Goal: Browse casually

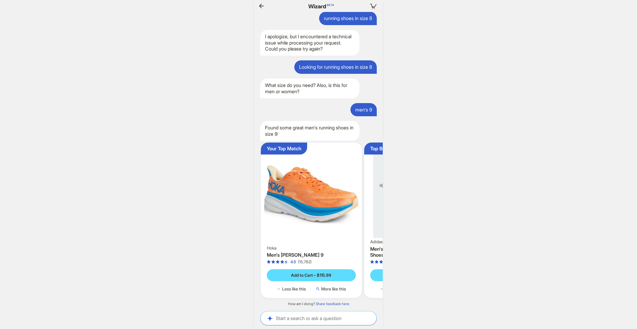
scroll to position [0, 26]
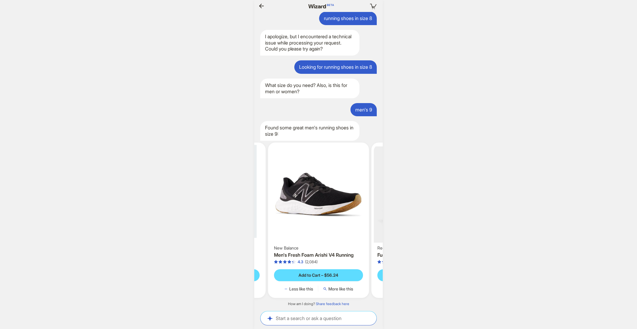
scroll to position [0, 213]
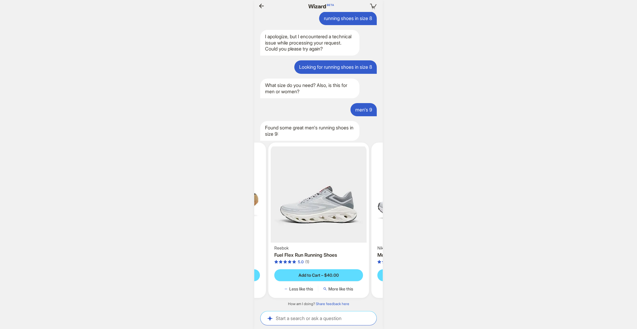
scroll to position [0, 504]
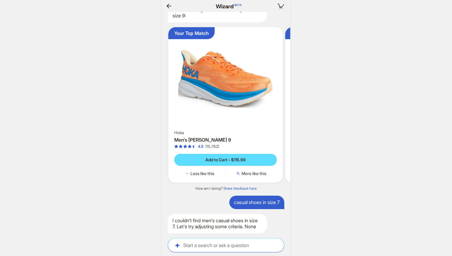
scroll to position [0, 678]
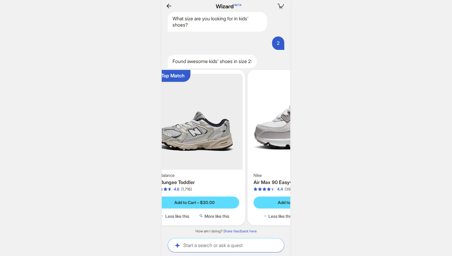
scroll to position [0, 47]
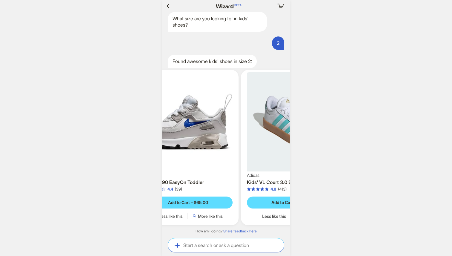
scroll to position [0, 501]
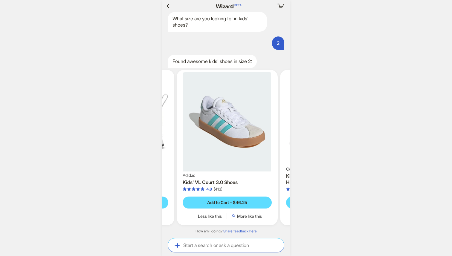
scroll to position [0, 199]
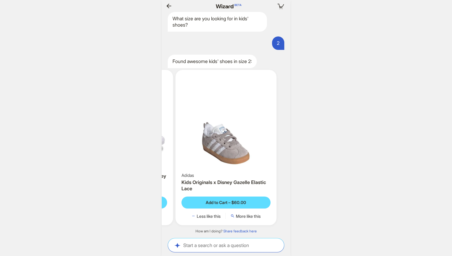
scroll to position [0, 660]
